Goal: Transaction & Acquisition: Obtain resource

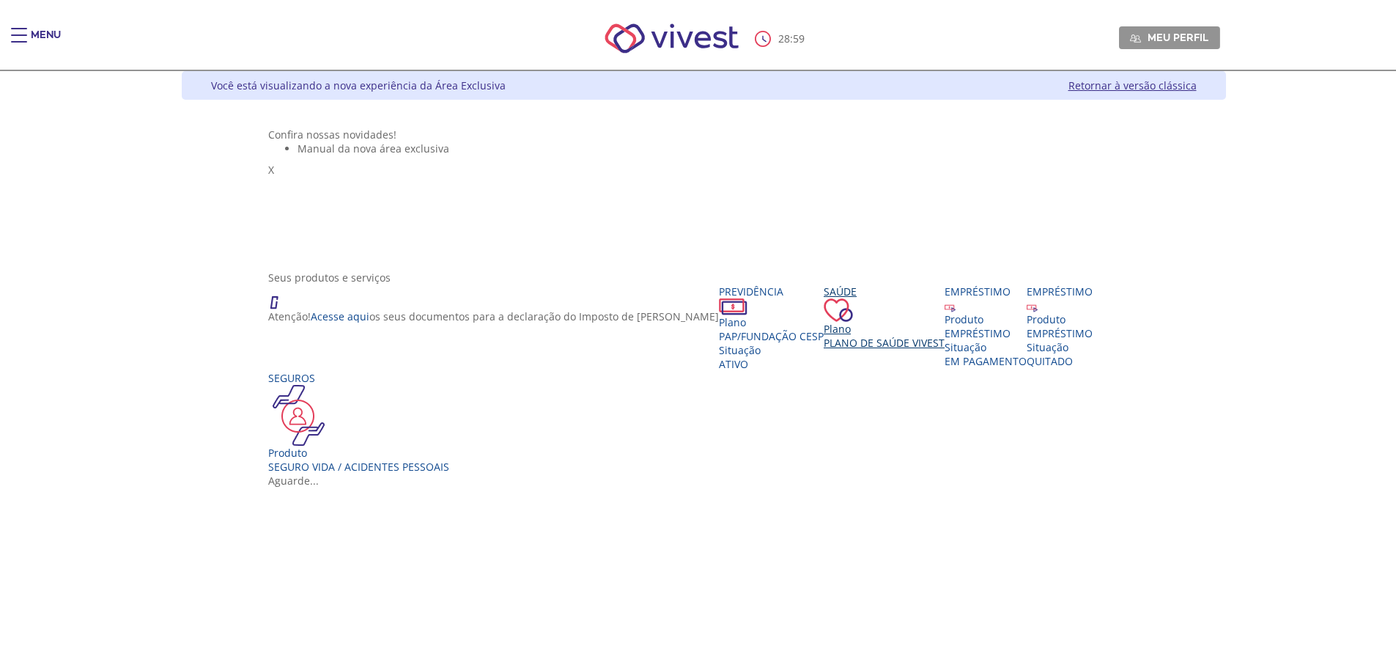
click at [824, 350] on span "Plano de Saúde VIVEST" at bounding box center [884, 343] width 121 height 14
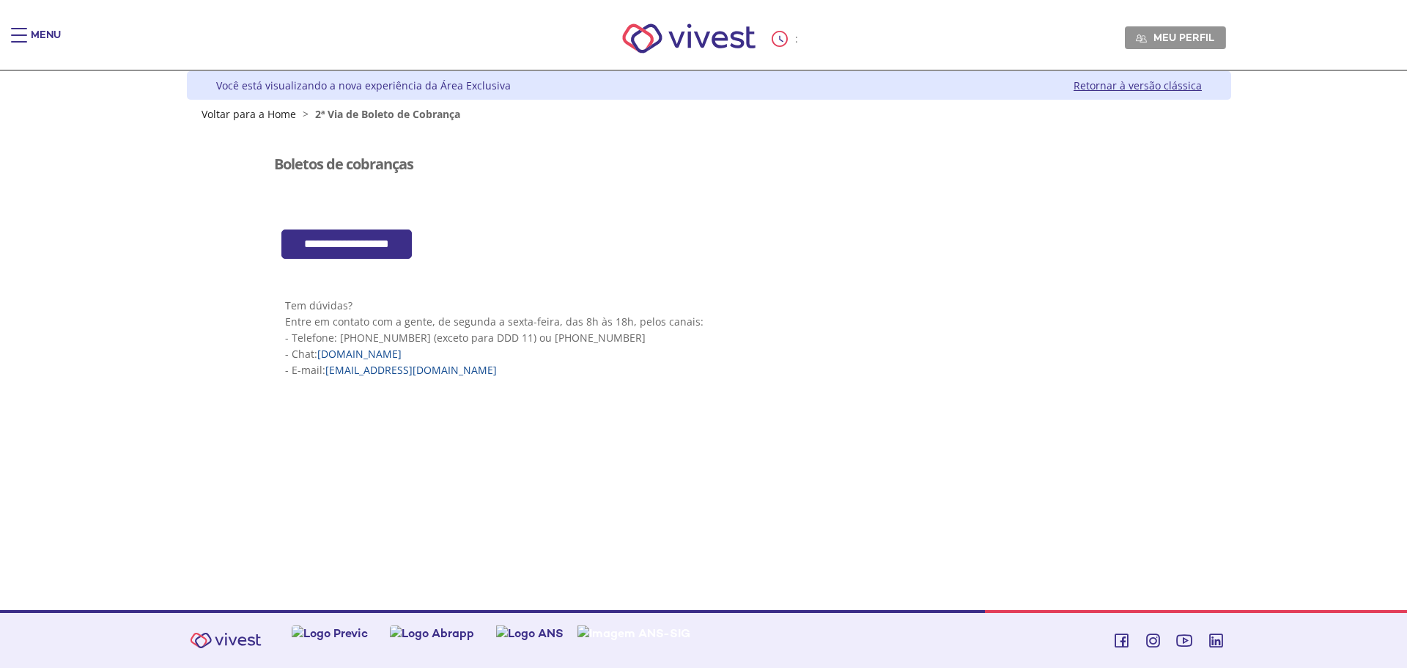
click at [393, 247] on input "**********" at bounding box center [346, 244] width 130 height 30
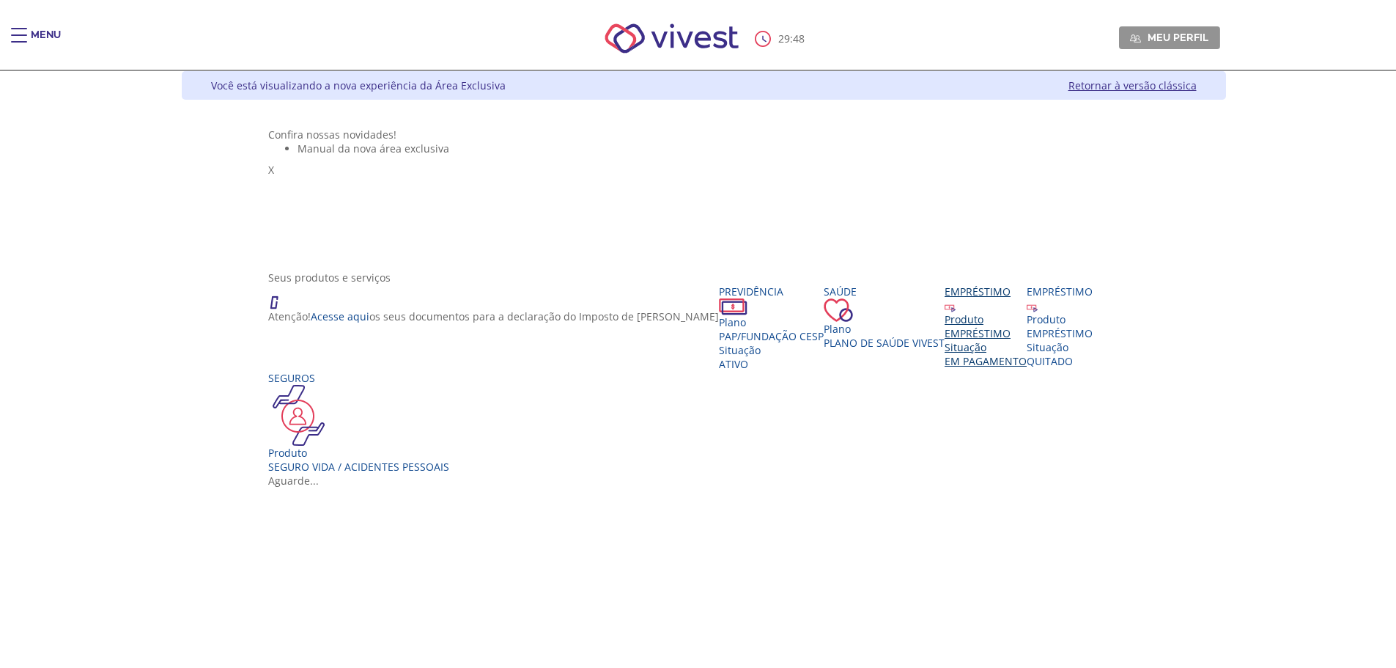
click at [945, 354] on div "Situação" at bounding box center [986, 347] width 82 height 14
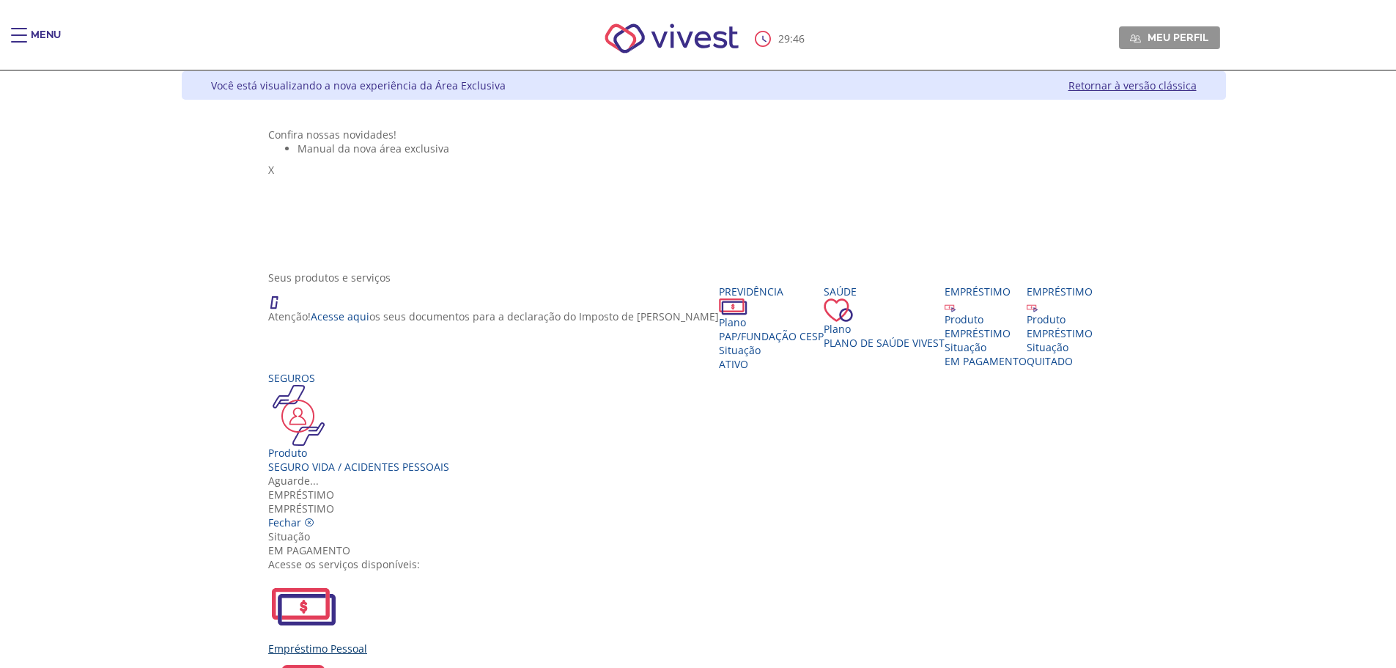
click at [339, 571] on img "Vivest" at bounding box center [303, 606] width 70 height 70
click at [496, 571] on div "Empréstimo Pessoal" at bounding box center [703, 613] width 871 height 84
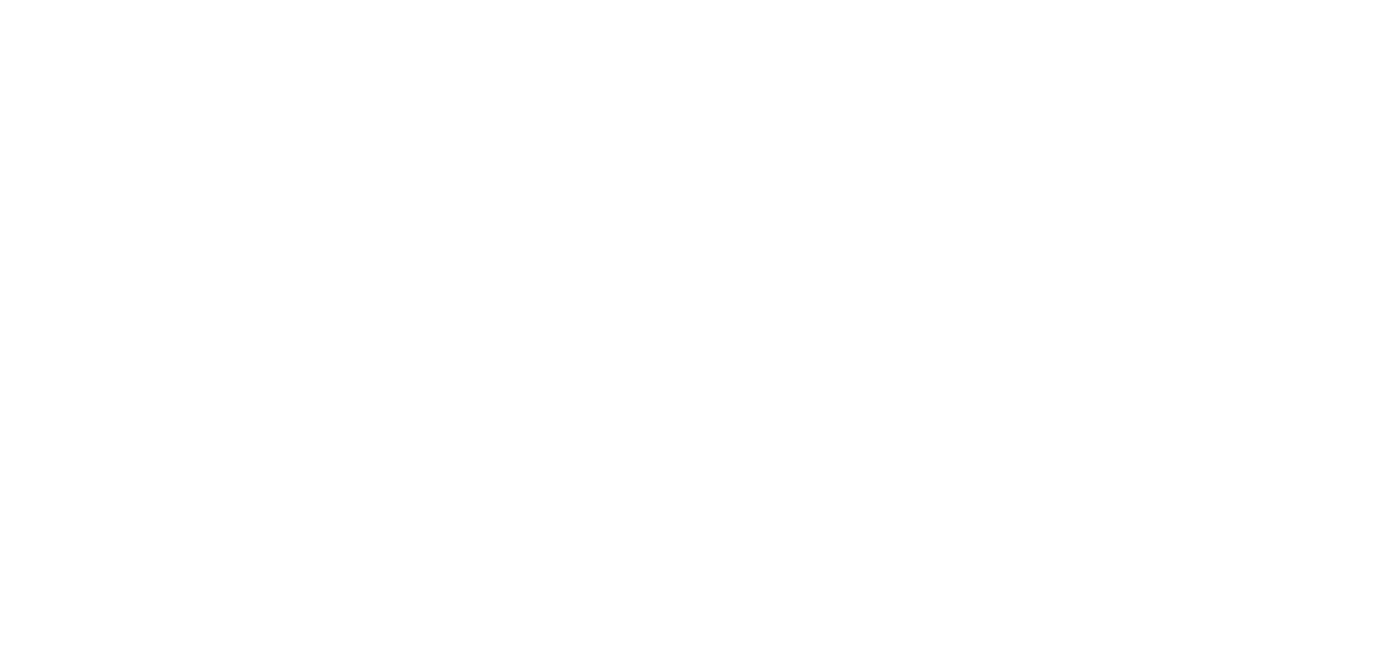
scroll to position [336, 0]
